Goal: Information Seeking & Learning: Understand process/instructions

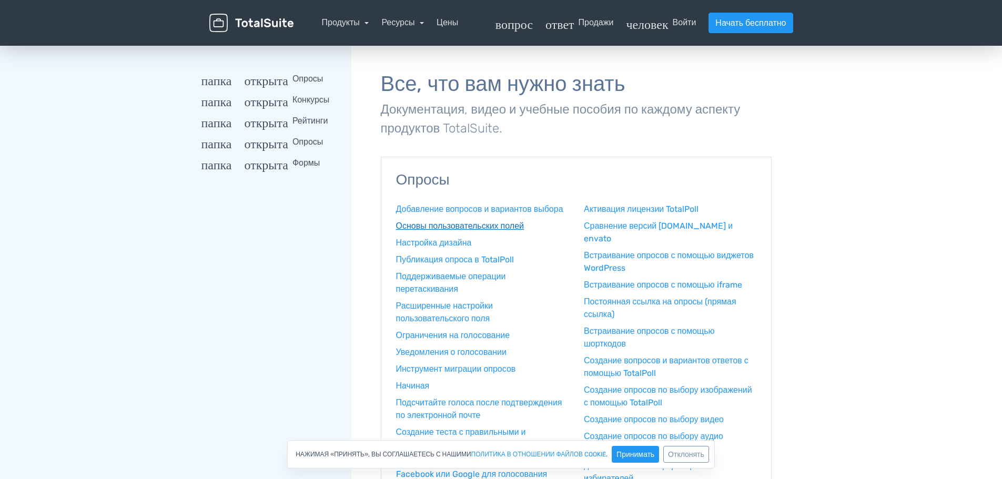
click at [479, 231] on font "Основы пользовательских полей" at bounding box center [460, 226] width 128 height 10
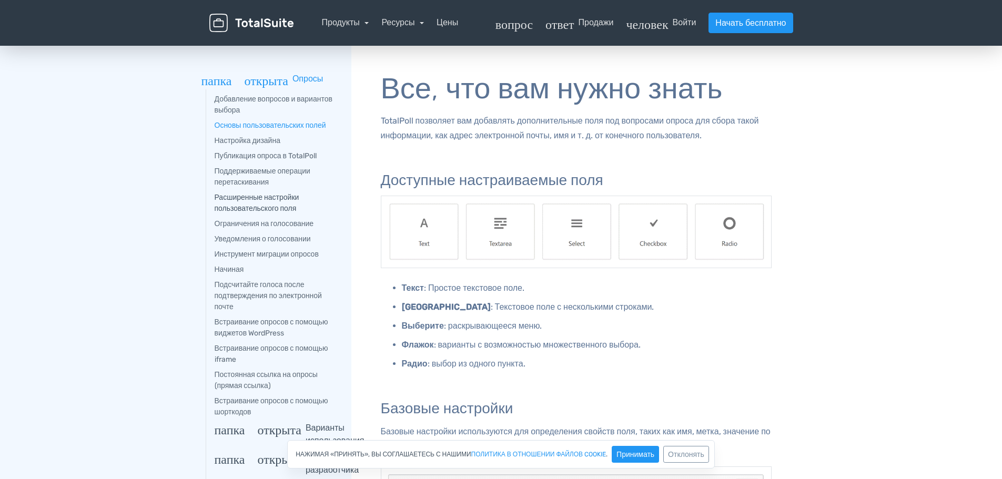
click at [287, 200] on font "Расширенные настройки пользовательского поля" at bounding box center [257, 203] width 85 height 20
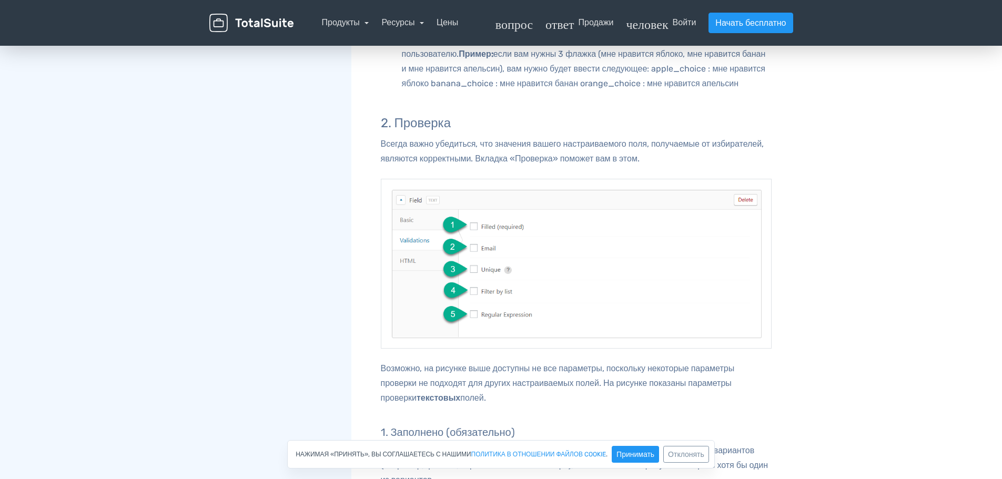
scroll to position [1525, 0]
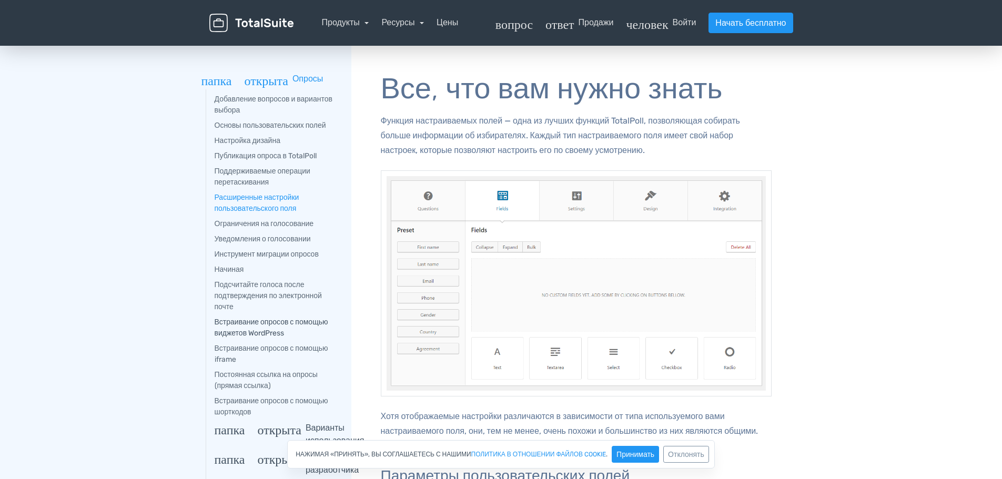
click at [286, 325] on font "Встраивание опросов с помощью виджетов WordPress" at bounding box center [272, 328] width 114 height 20
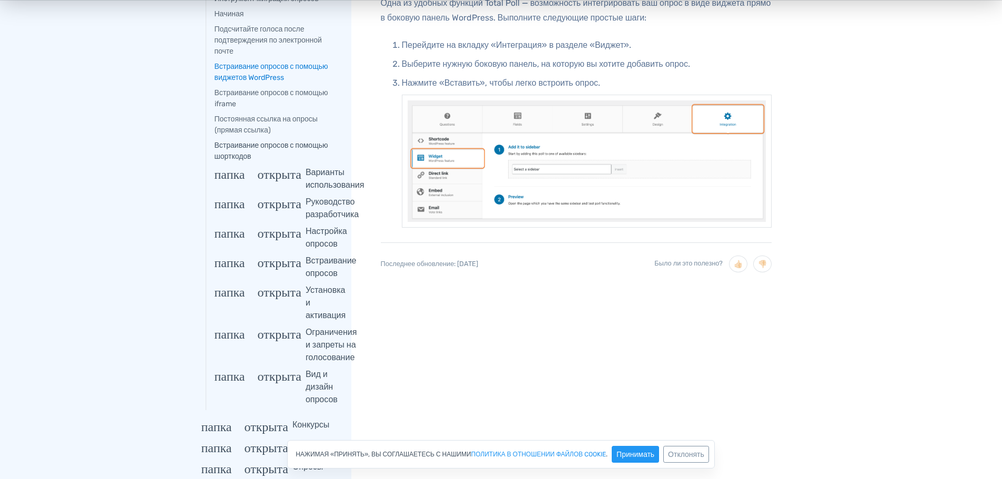
scroll to position [263, 0]
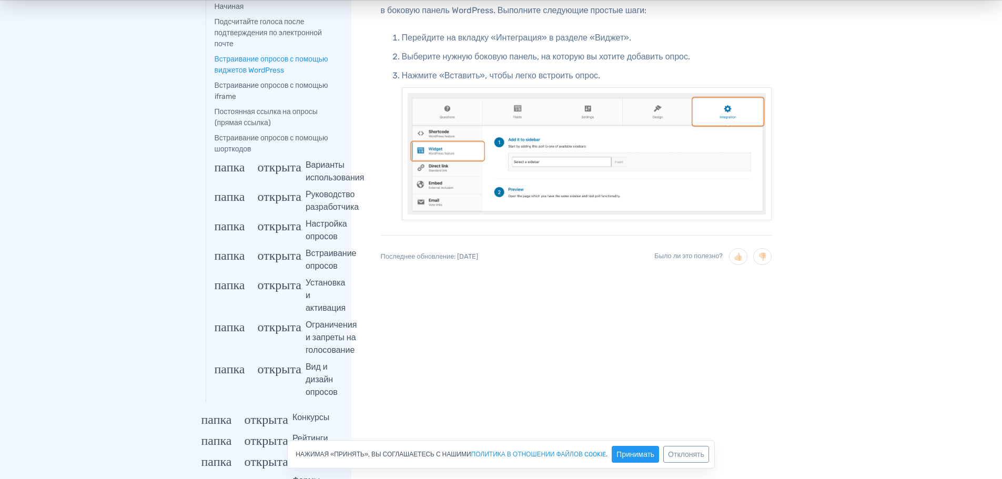
click at [324, 166] on font "Варианты использования" at bounding box center [334, 171] width 59 height 23
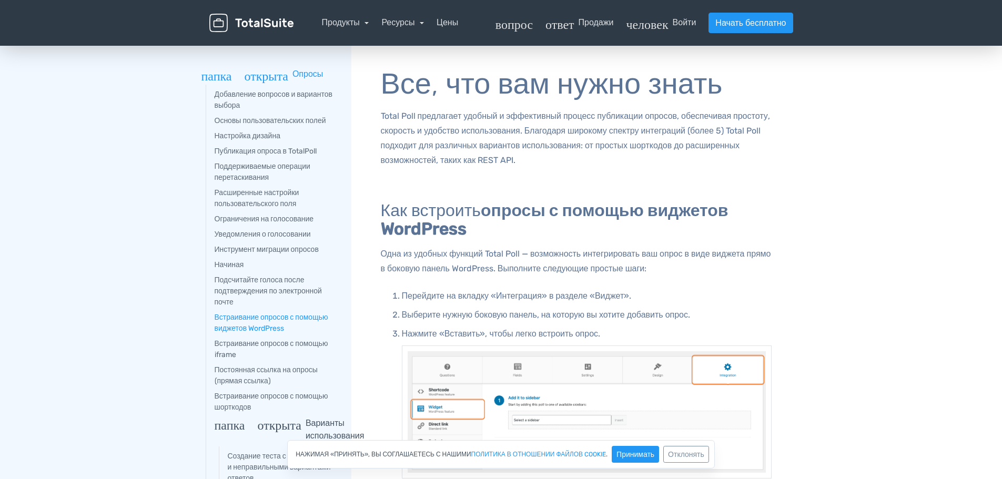
scroll to position [0, 0]
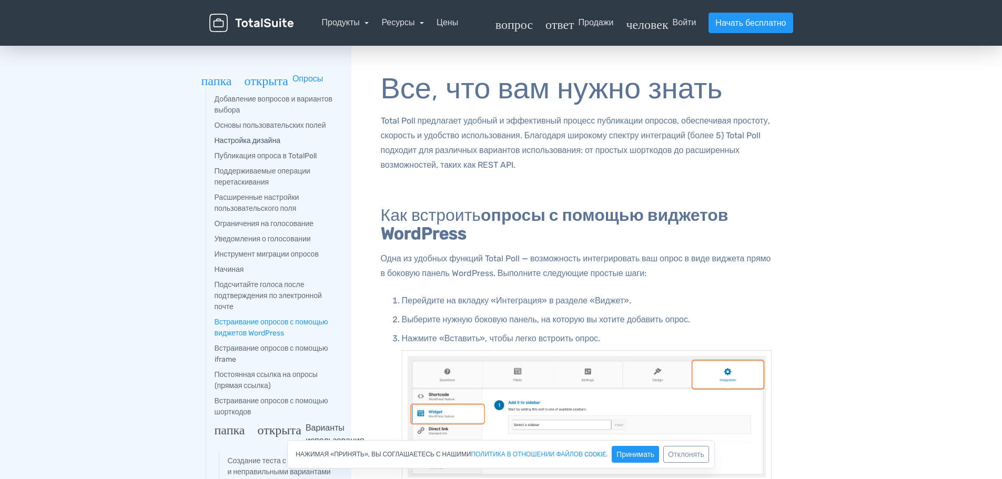
click at [271, 142] on font "Настройка дизайна" at bounding box center [248, 140] width 66 height 9
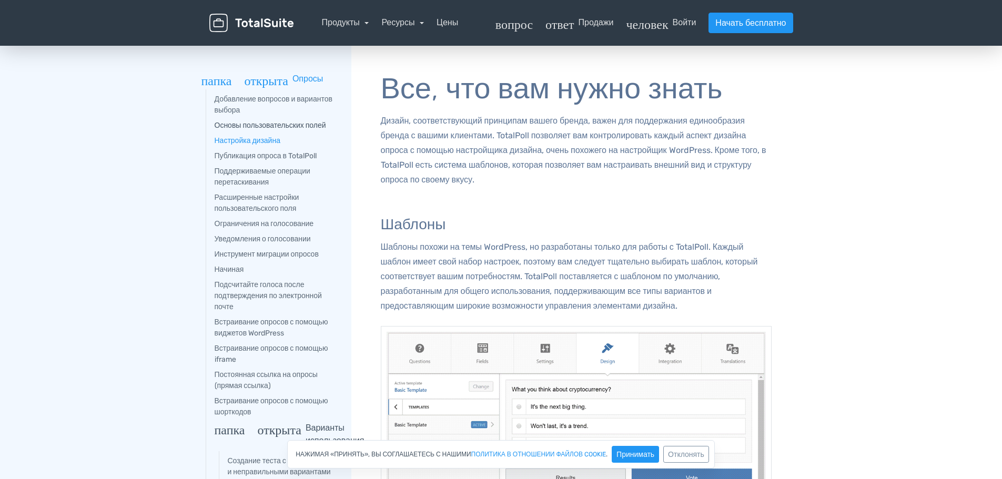
click at [263, 123] on font "Основы пользовательских полей" at bounding box center [270, 125] width 111 height 9
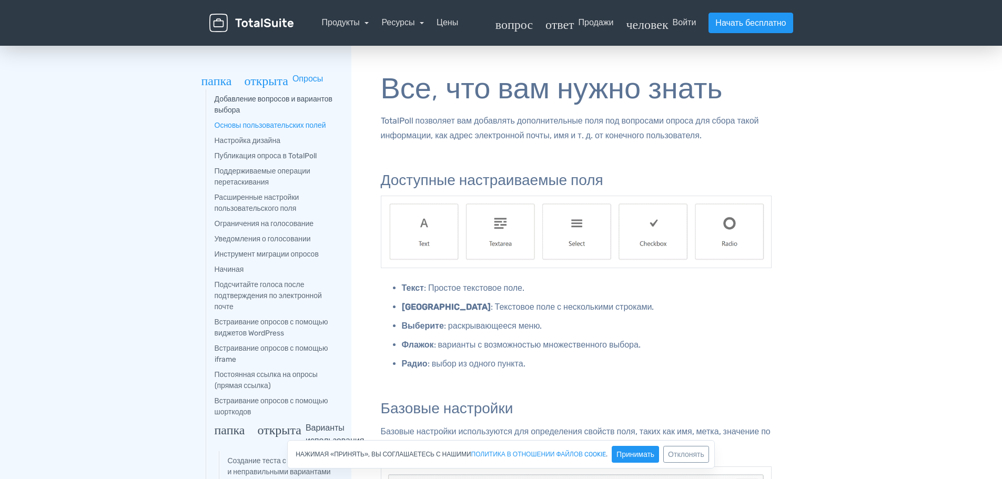
click at [261, 98] on font "Добавление вопросов и вариантов выбора" at bounding box center [274, 105] width 118 height 20
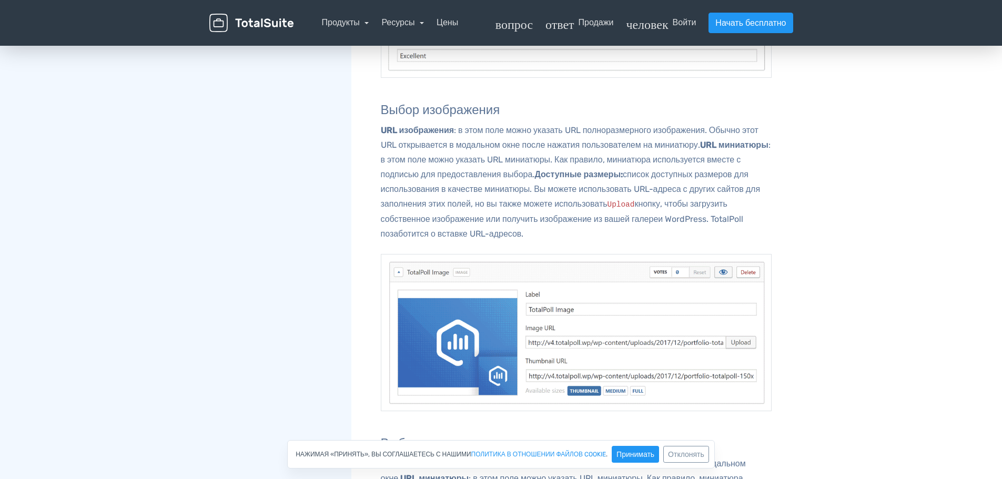
scroll to position [1090, 0]
